Goal: Transaction & Acquisition: Purchase product/service

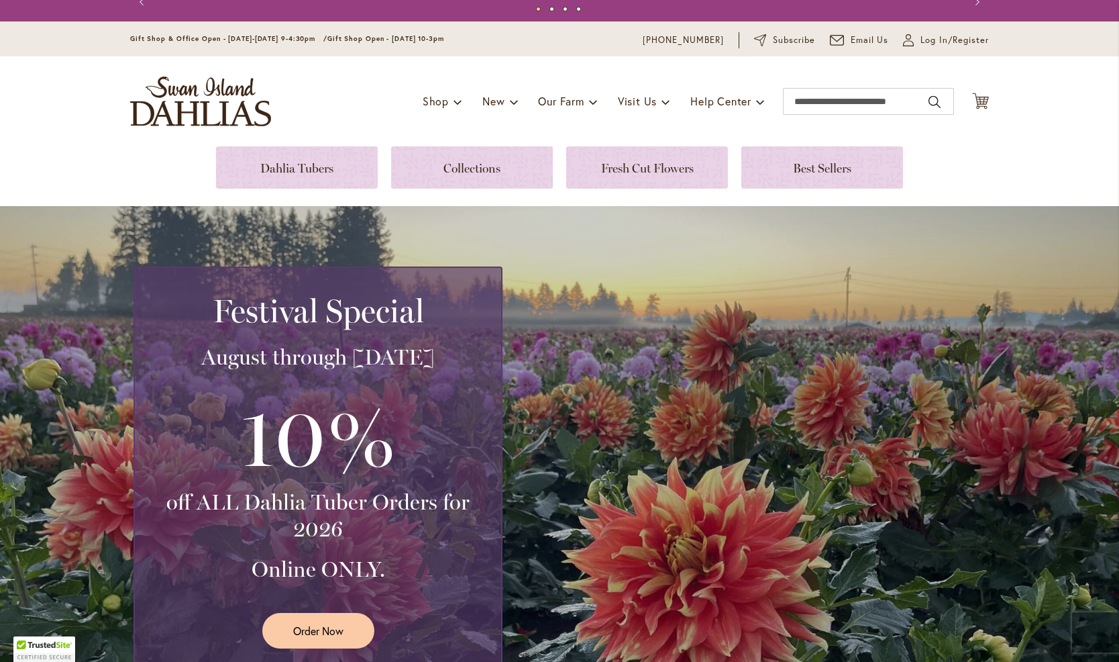
scroll to position [57, 0]
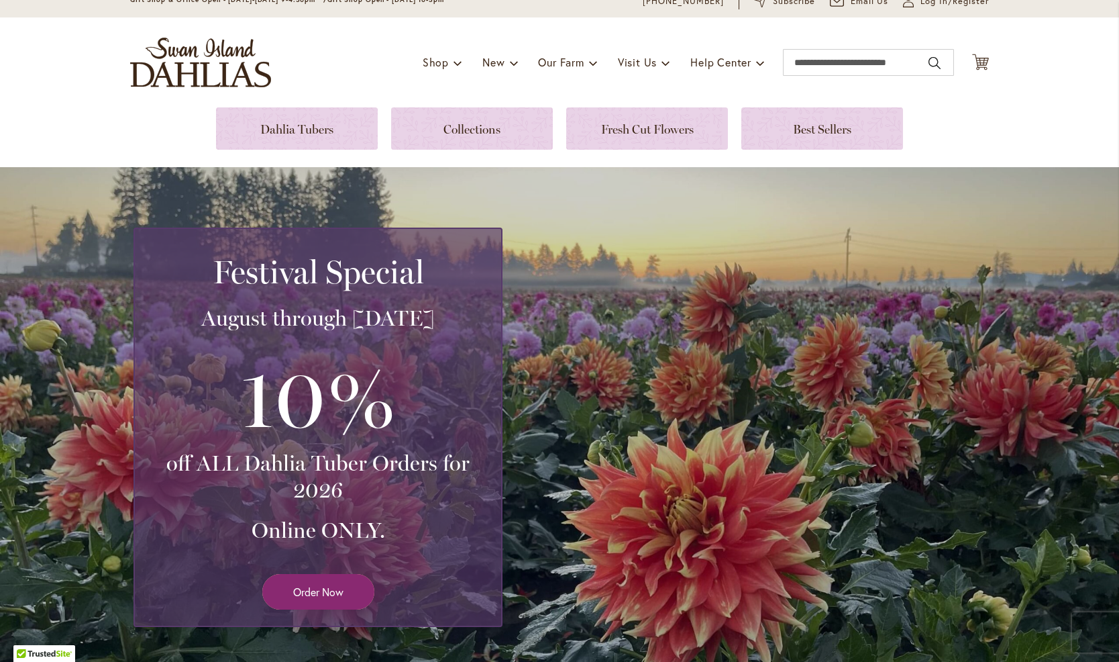
click at [318, 586] on span "Order Now" at bounding box center [318, 591] width 50 height 15
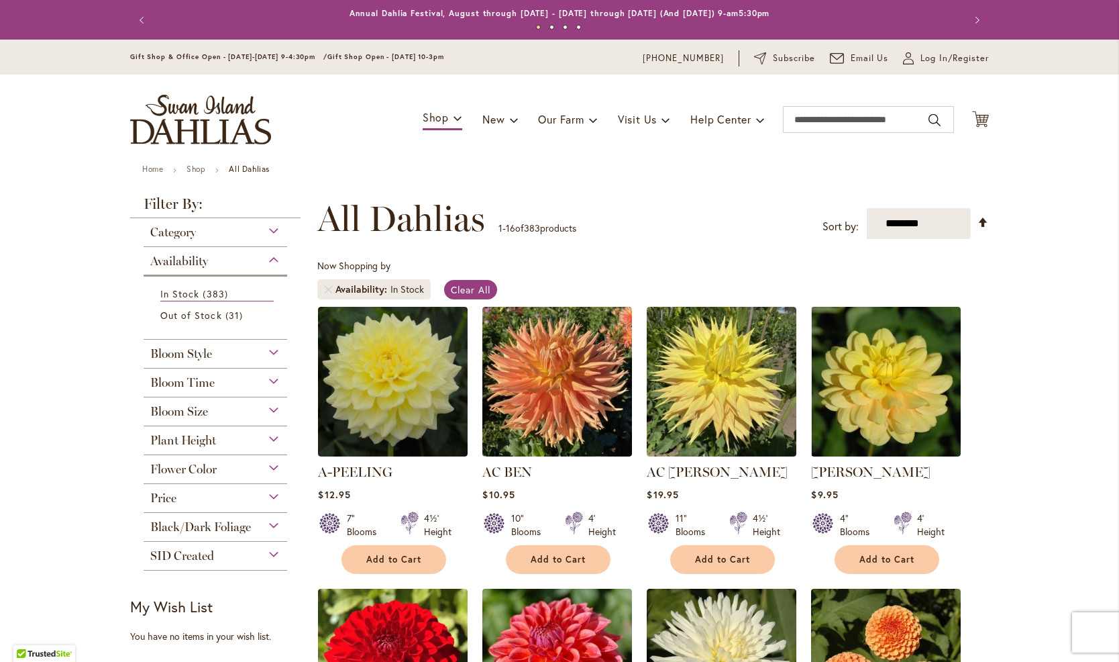
click at [208, 354] on span "Bloom Style" at bounding box center [181, 353] width 62 height 15
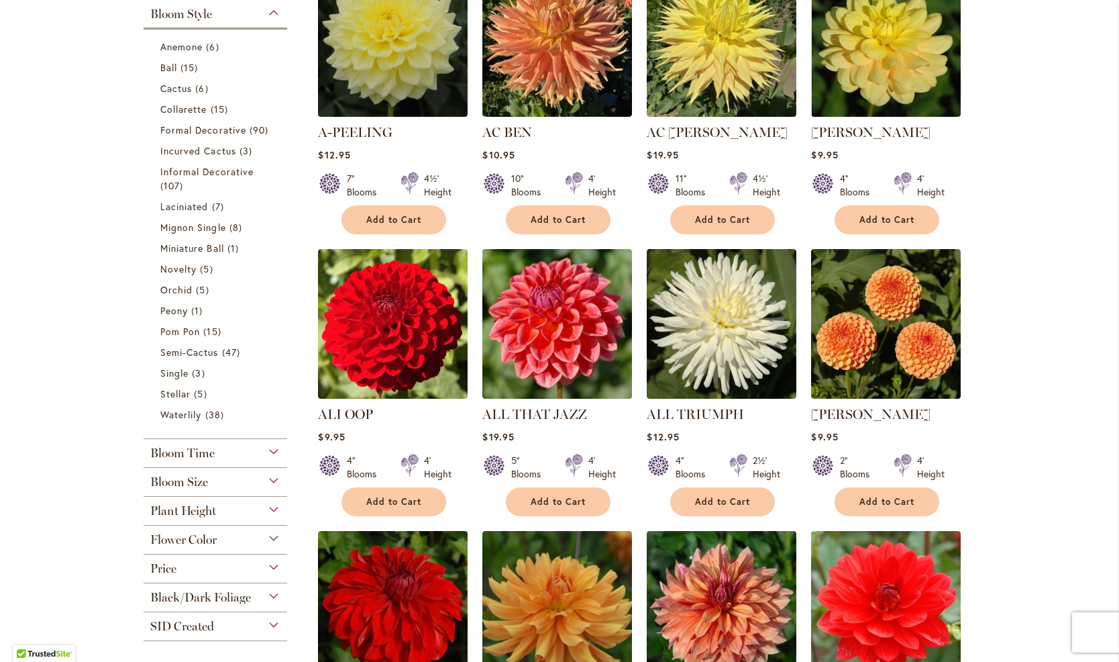
click at [210, 482] on div "Bloom Size" at bounding box center [216, 478] width 144 height 21
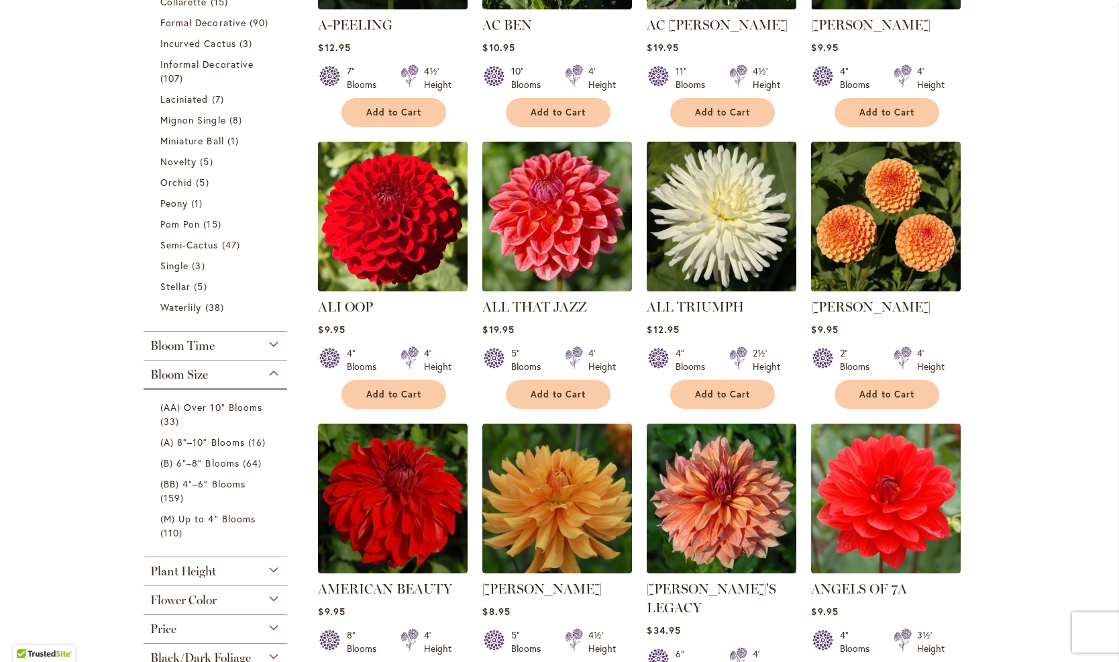
scroll to position [466, 0]
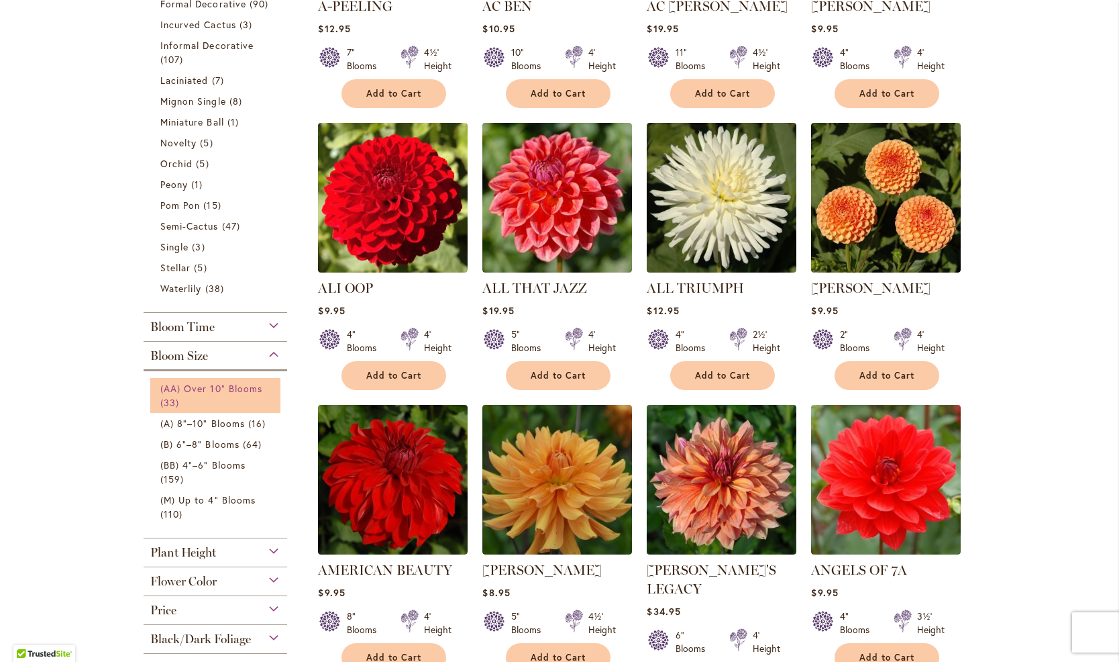
click at [215, 389] on span "(AA) Over 10" Blooms" at bounding box center [211, 388] width 102 height 13
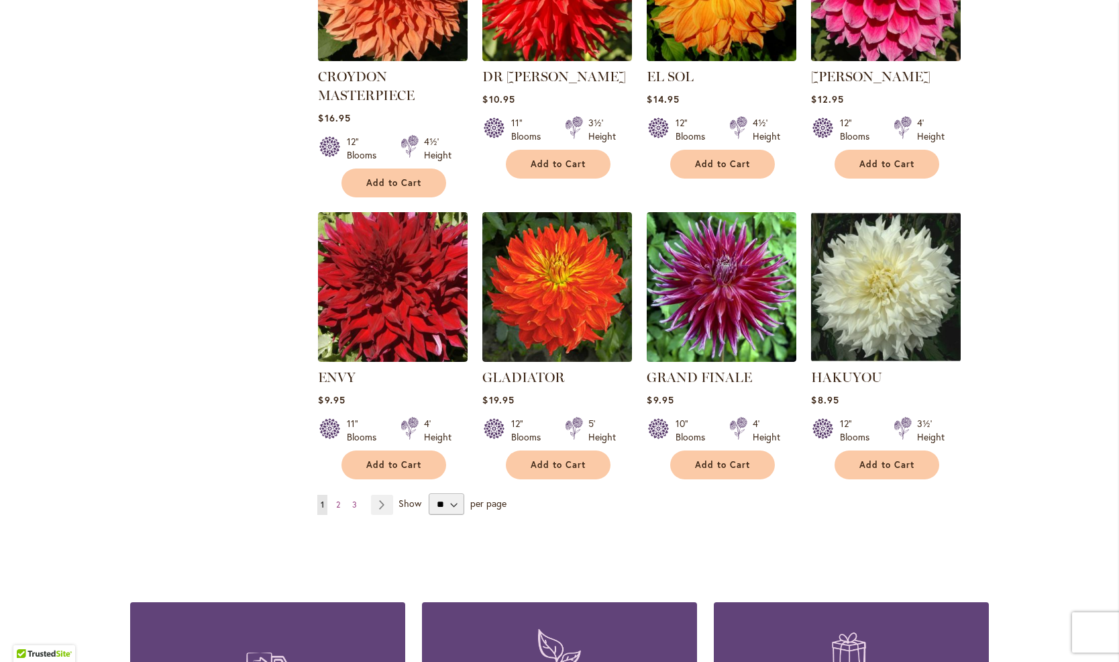
scroll to position [961, 0]
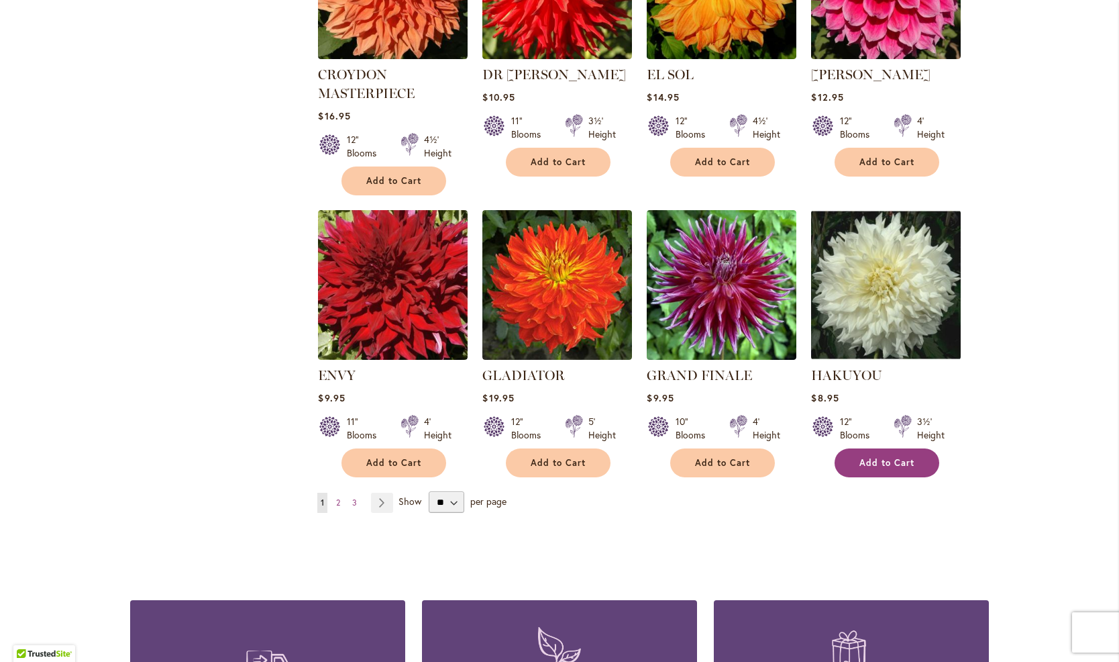
click at [890, 460] on span "Add to Cart" at bounding box center [887, 462] width 55 height 11
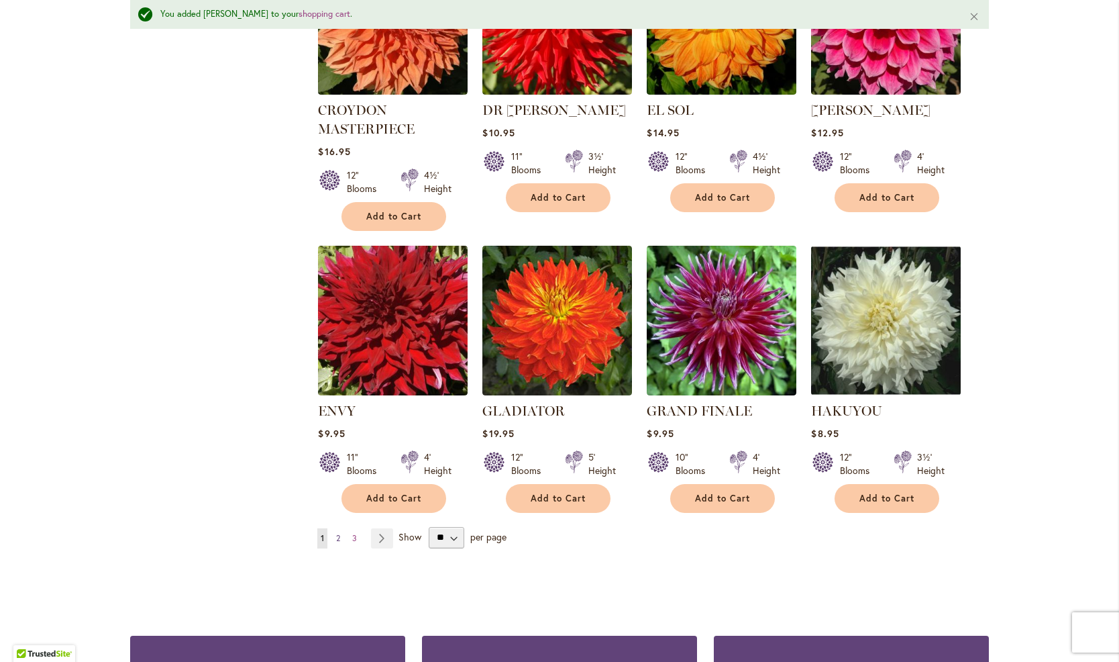
click at [339, 539] on span "2" at bounding box center [338, 538] width 4 height 10
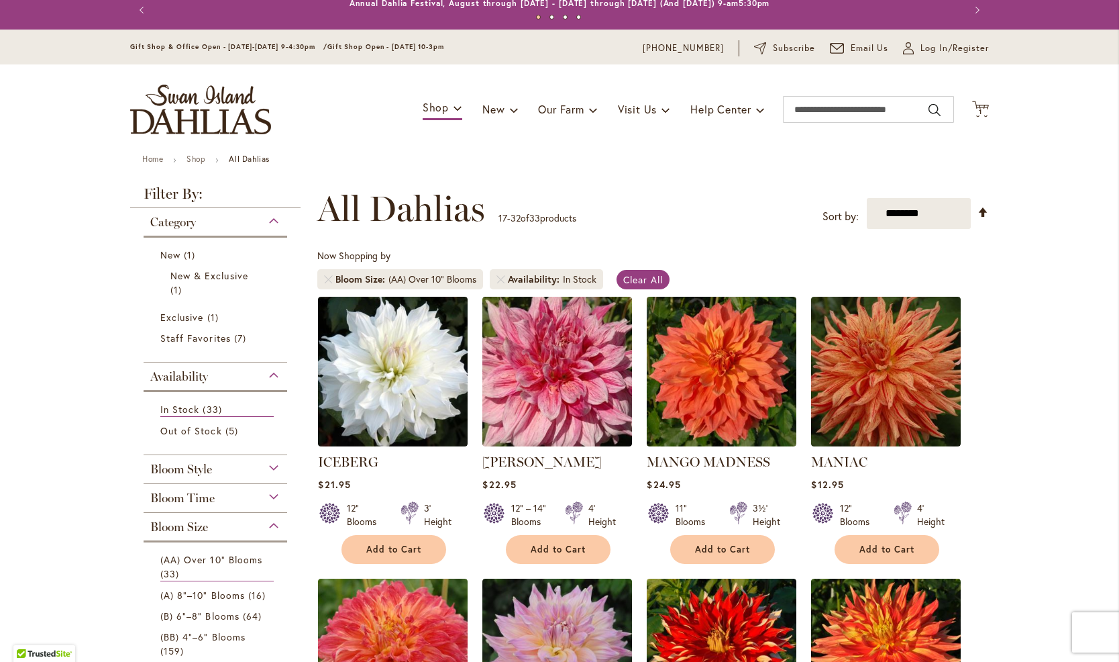
scroll to position [11, 0]
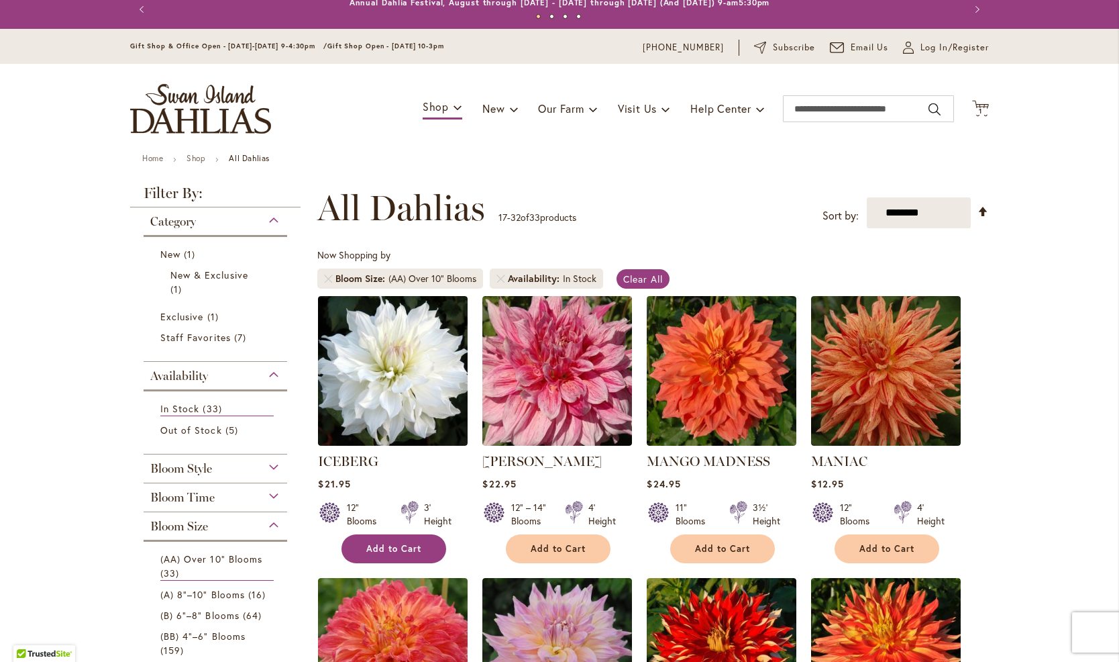
click at [399, 551] on span "Add to Cart" at bounding box center [393, 548] width 55 height 11
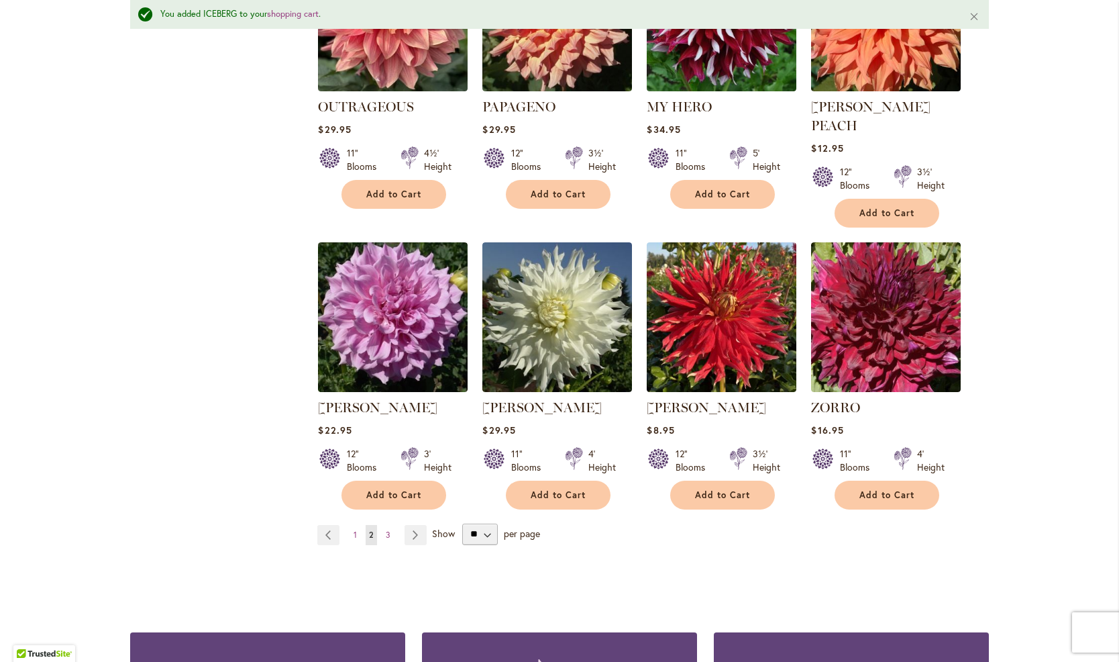
scroll to position [974, 0]
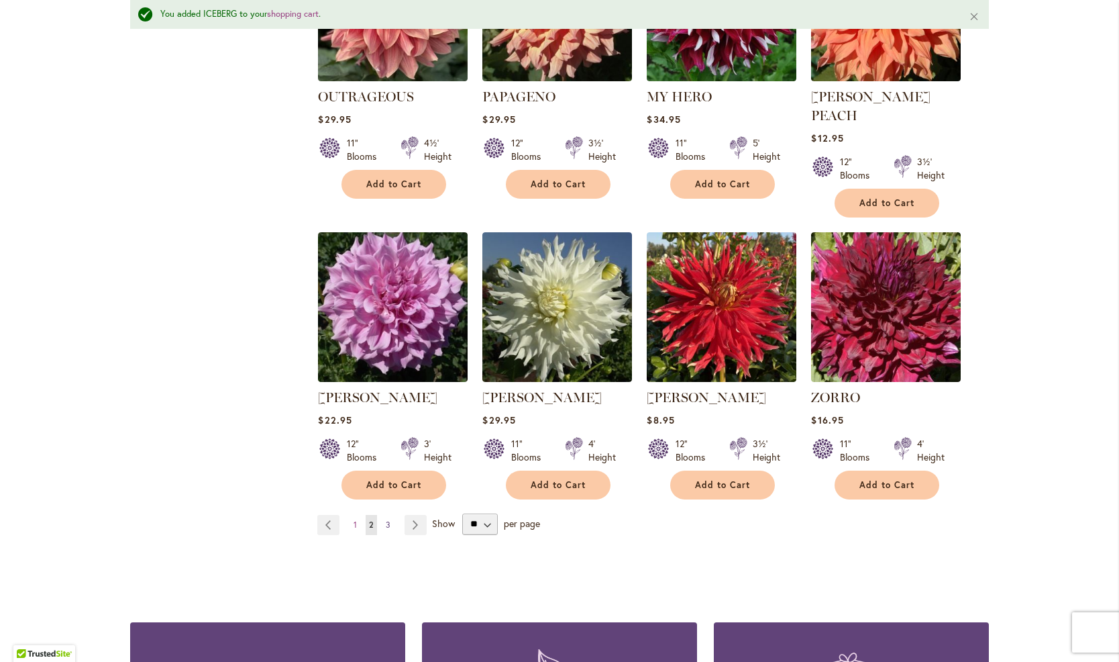
click at [387, 519] on span "3" at bounding box center [388, 524] width 5 height 10
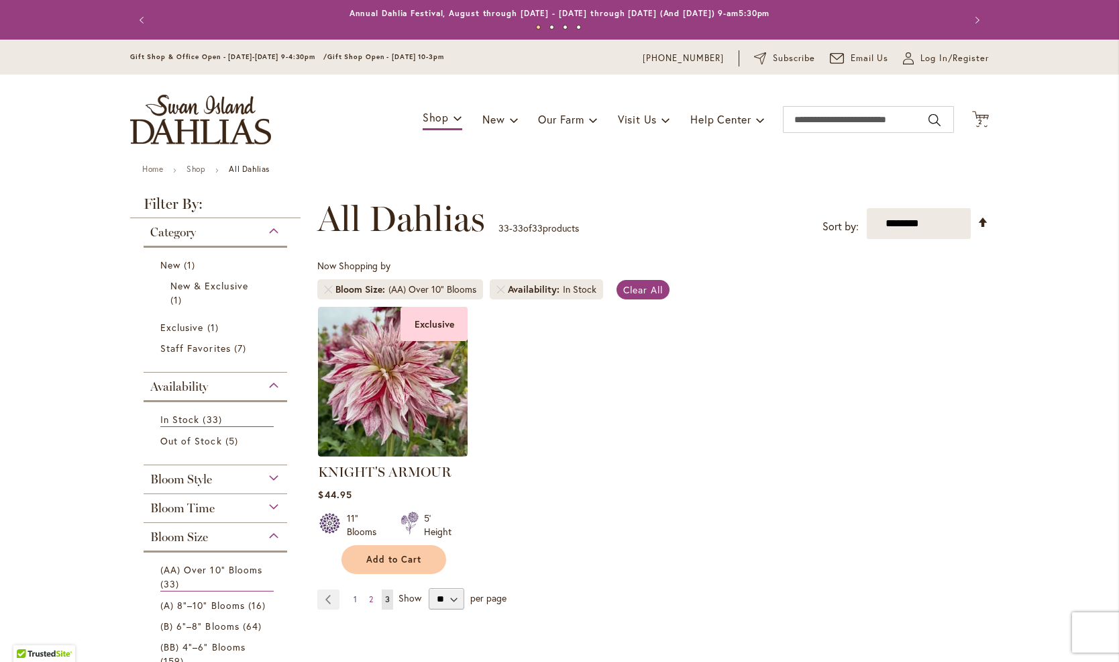
click at [354, 600] on span "1" at bounding box center [355, 599] width 3 height 10
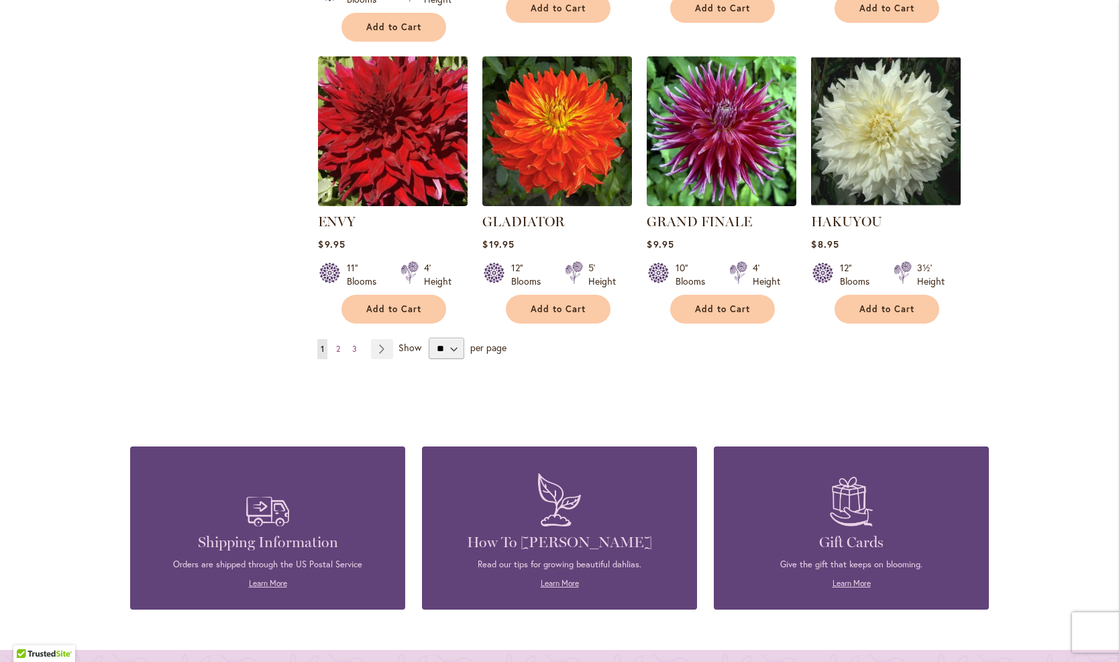
scroll to position [1152, 0]
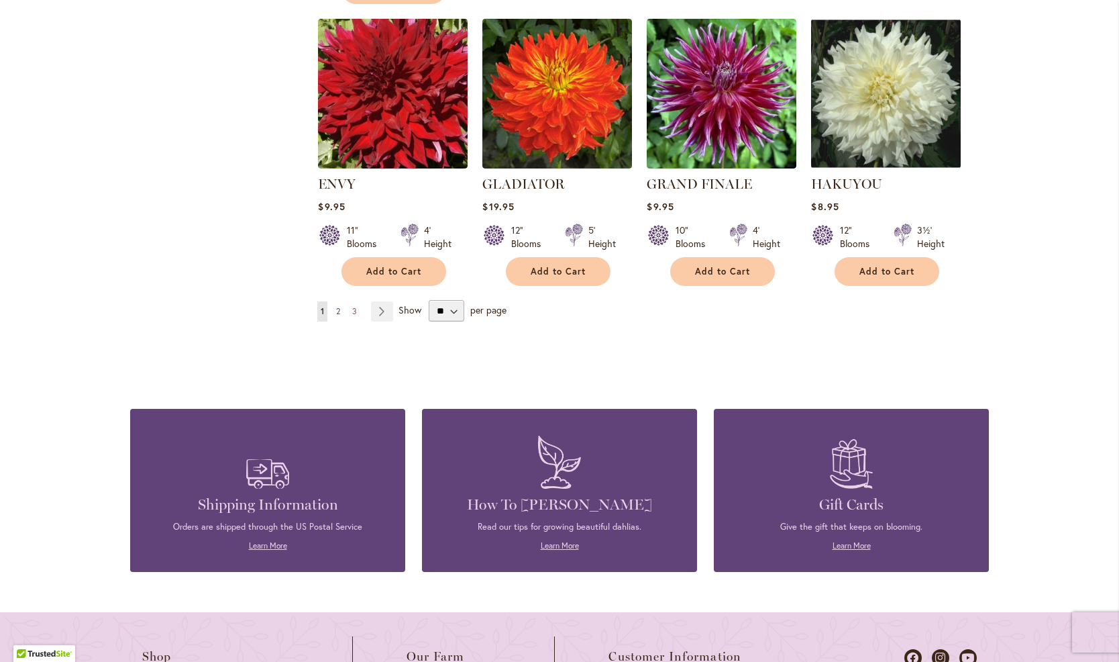
click at [339, 312] on span "2" at bounding box center [338, 311] width 4 height 10
